Goal: Task Accomplishment & Management: Use online tool/utility

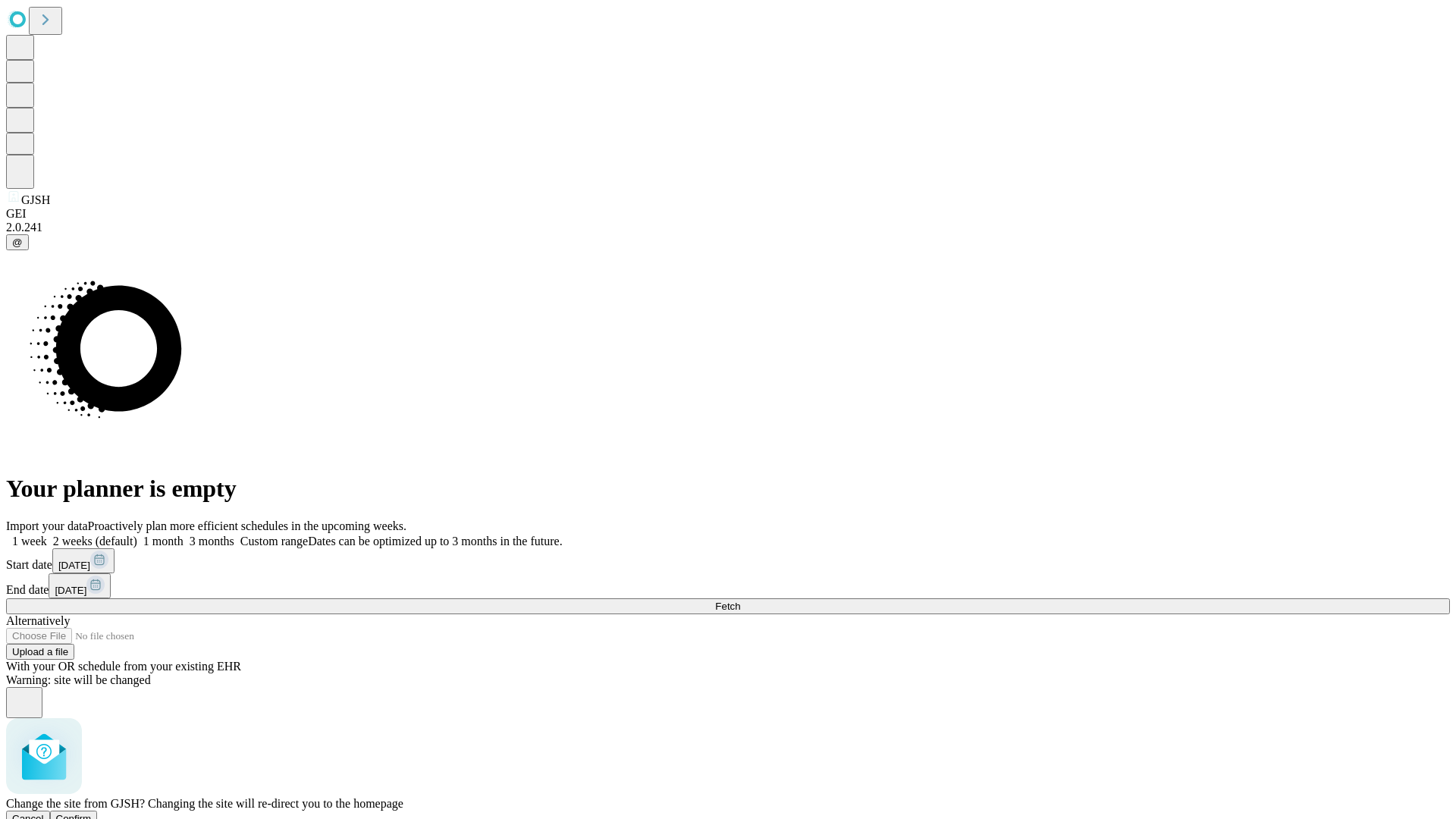
click at [92, 813] on span "Confirm" at bounding box center [74, 818] width 35 height 11
click at [137, 534] on label "2 weeks (default)" at bounding box center [92, 541] width 90 height 13
click at [740, 601] on span "Fetch" at bounding box center [727, 606] width 25 height 11
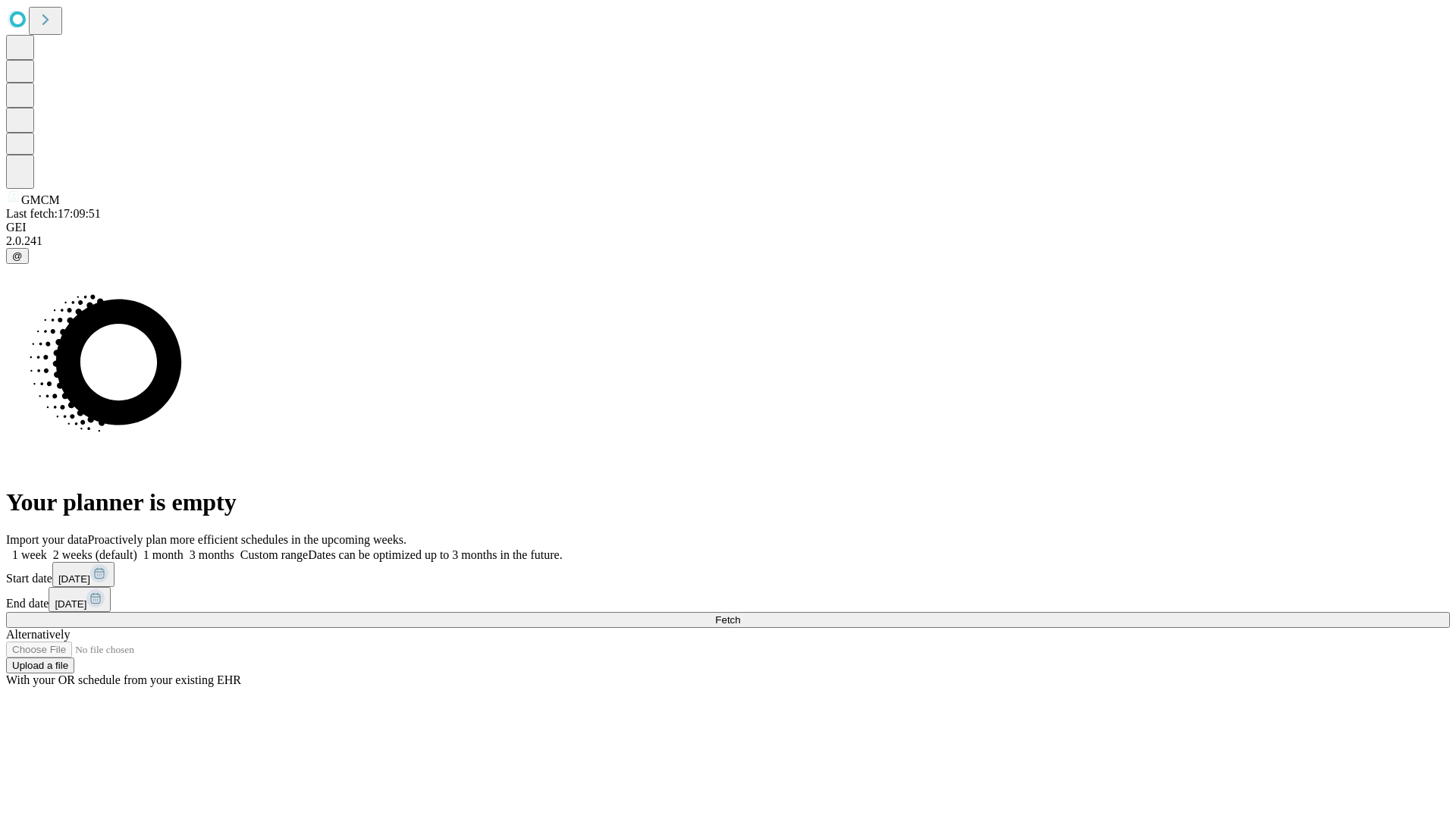
click at [137, 548] on label "2 weeks (default)" at bounding box center [92, 555] width 90 height 13
click at [740, 614] on span "Fetch" at bounding box center [727, 620] width 25 height 11
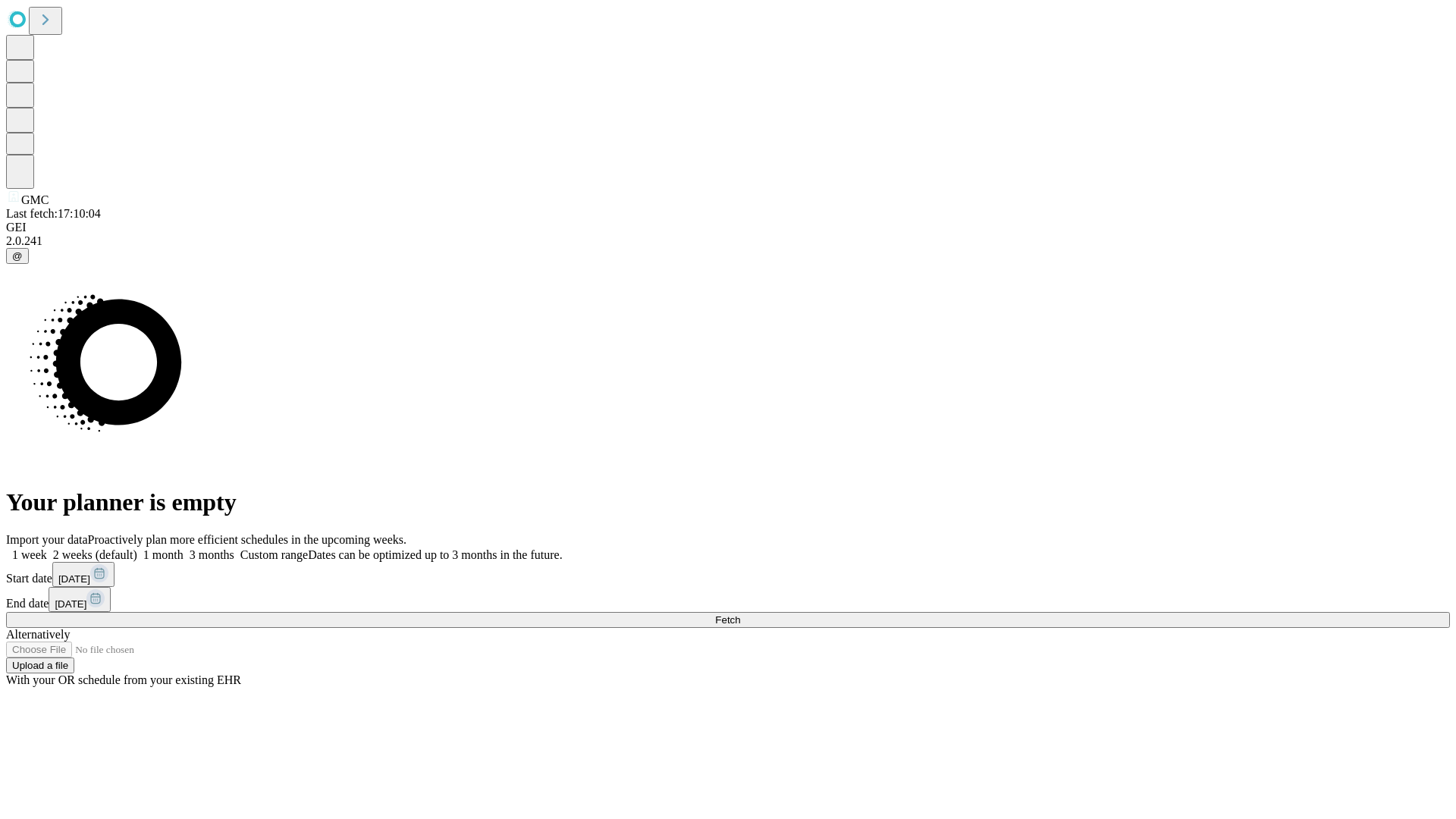
click at [137, 548] on label "2 weeks (default)" at bounding box center [92, 555] width 90 height 13
click at [740, 614] on span "Fetch" at bounding box center [727, 620] width 25 height 11
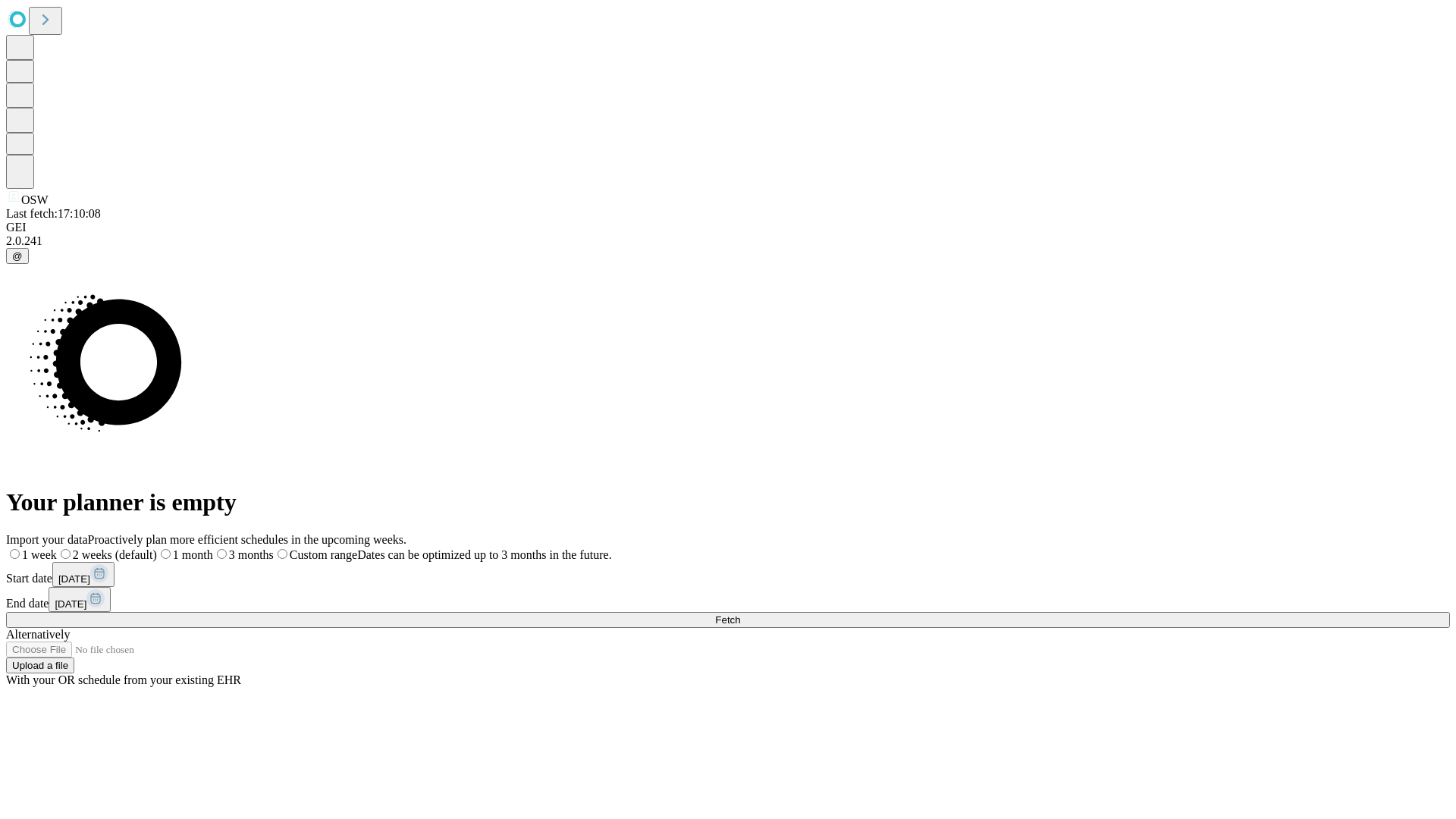
click at [740, 614] on span "Fetch" at bounding box center [727, 620] width 25 height 11
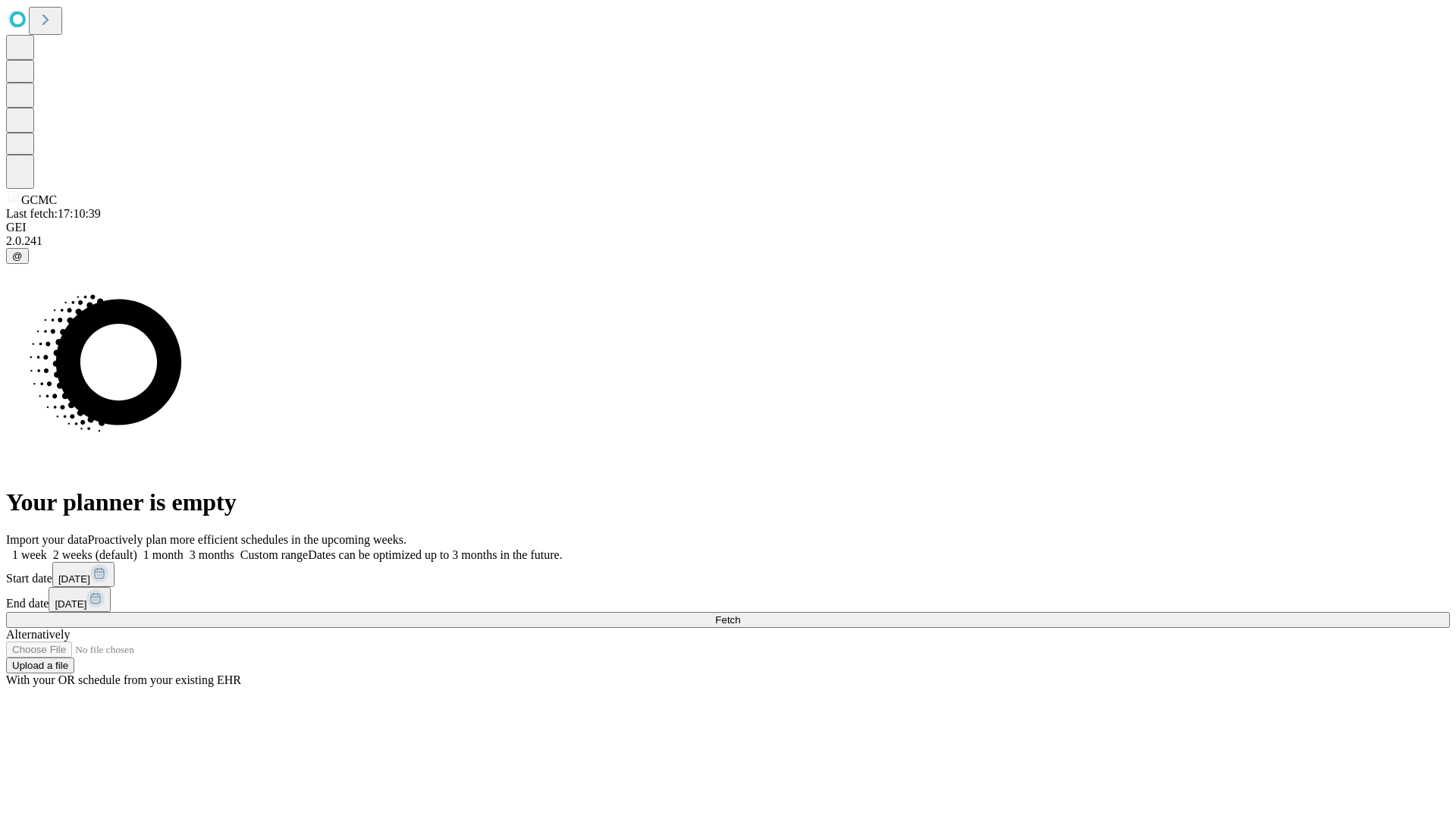
click at [137, 548] on label "2 weeks (default)" at bounding box center [92, 555] width 90 height 13
click at [740, 614] on span "Fetch" at bounding box center [727, 620] width 25 height 11
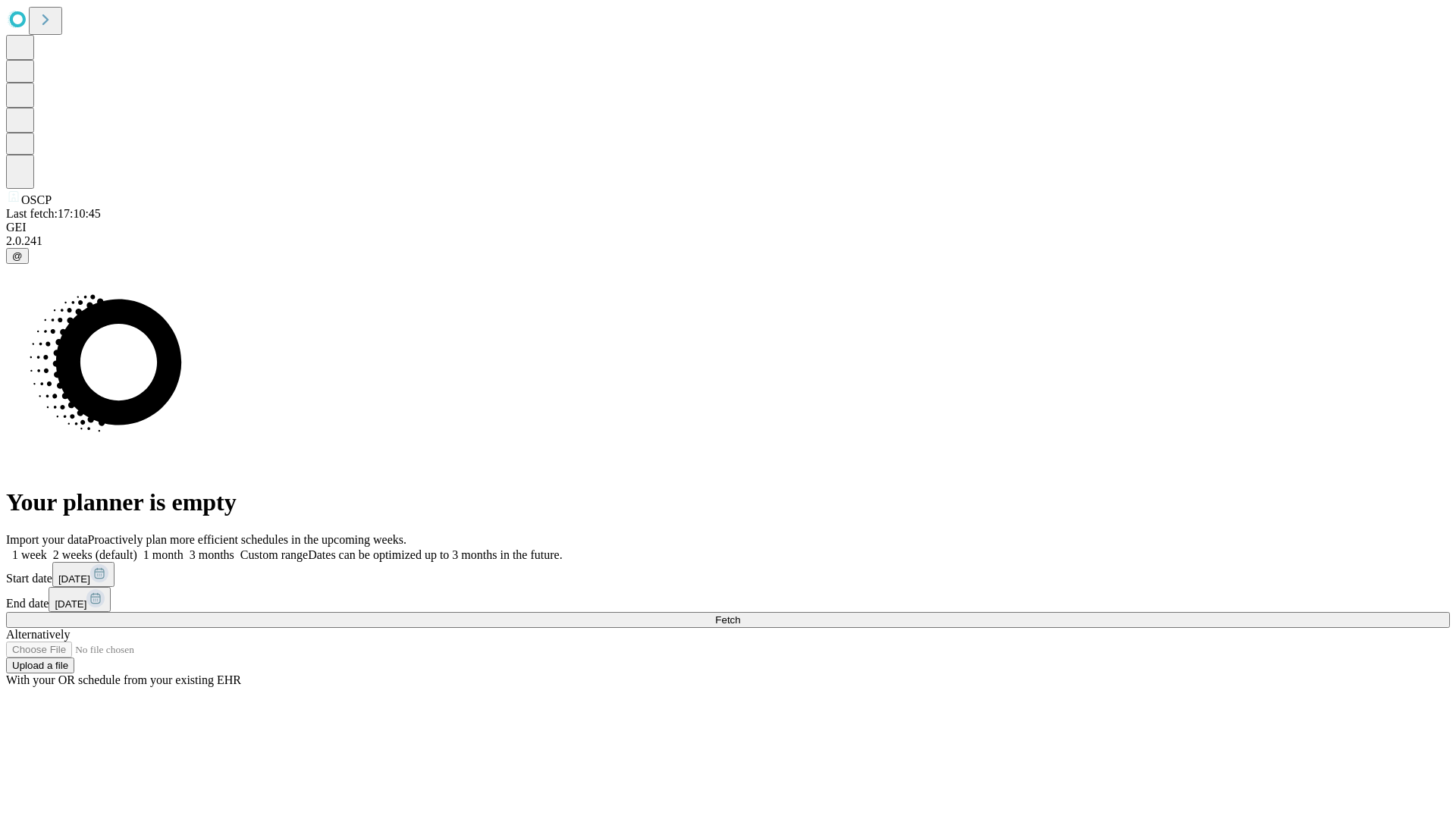
click at [137, 548] on label "2 weeks (default)" at bounding box center [92, 555] width 90 height 13
click at [740, 614] on span "Fetch" at bounding box center [727, 620] width 25 height 11
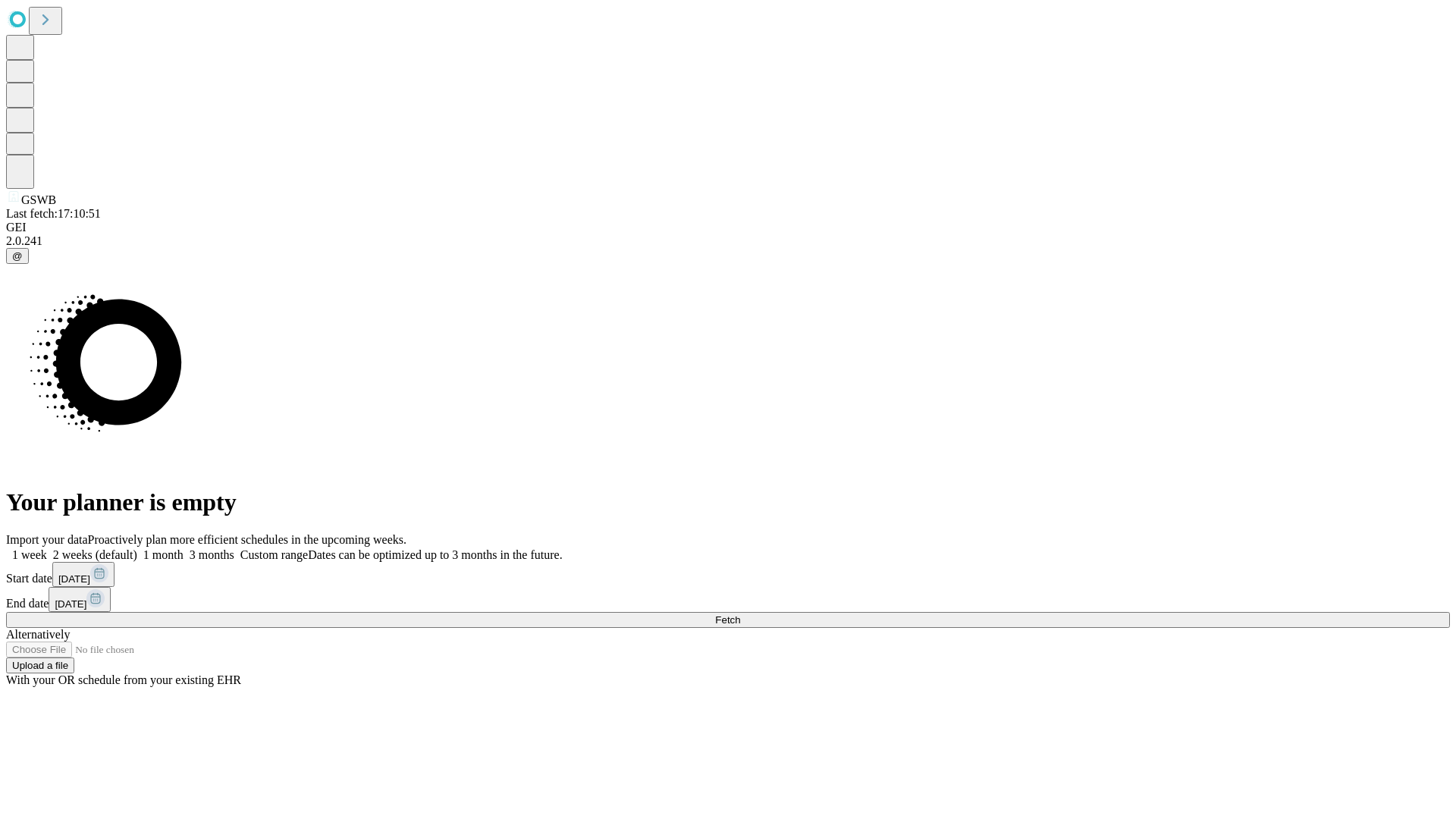
click at [137, 548] on label "2 weeks (default)" at bounding box center [92, 555] width 90 height 13
click at [740, 614] on span "Fetch" at bounding box center [727, 620] width 25 height 11
